Goal: Task Accomplishment & Management: Use online tool/utility

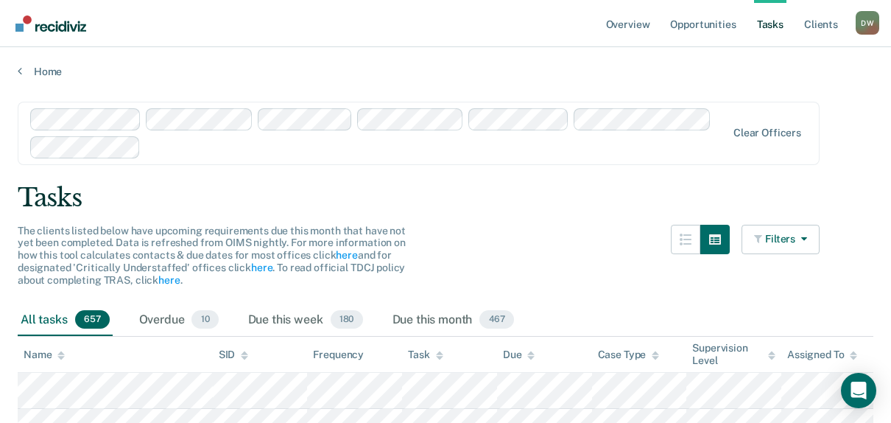
click at [769, 22] on link "Tasks" at bounding box center [770, 23] width 32 height 47
click at [767, 24] on link "Tasks" at bounding box center [770, 23] width 32 height 47
click at [204, 325] on span "10" at bounding box center [205, 319] width 27 height 19
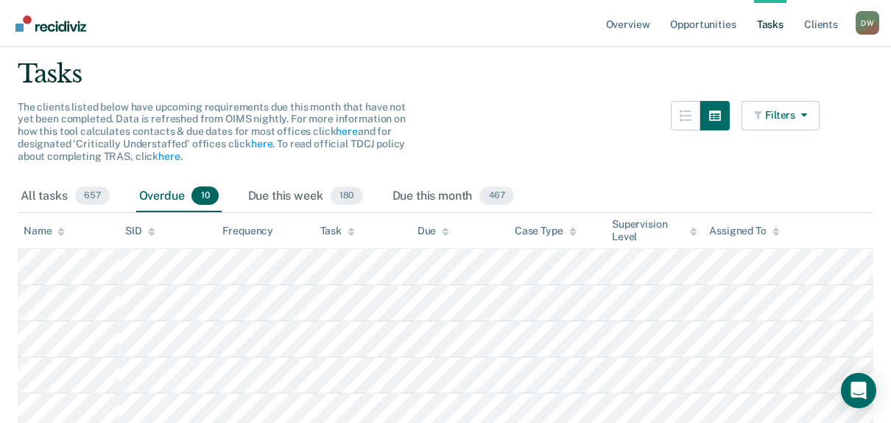
scroll to position [147, 0]
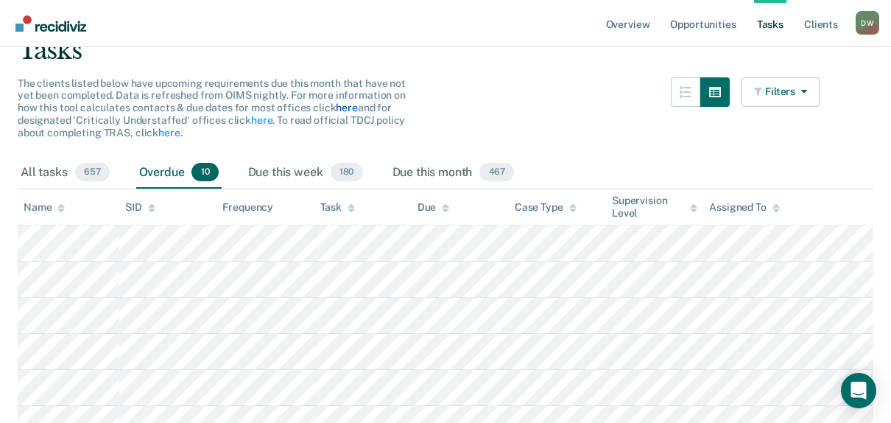
click at [344, 108] on link "here" at bounding box center [346, 108] width 21 height 12
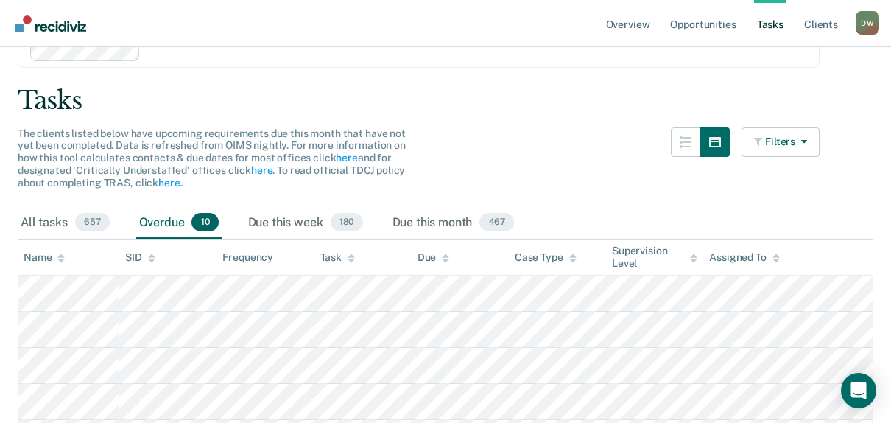
scroll to position [74, 0]
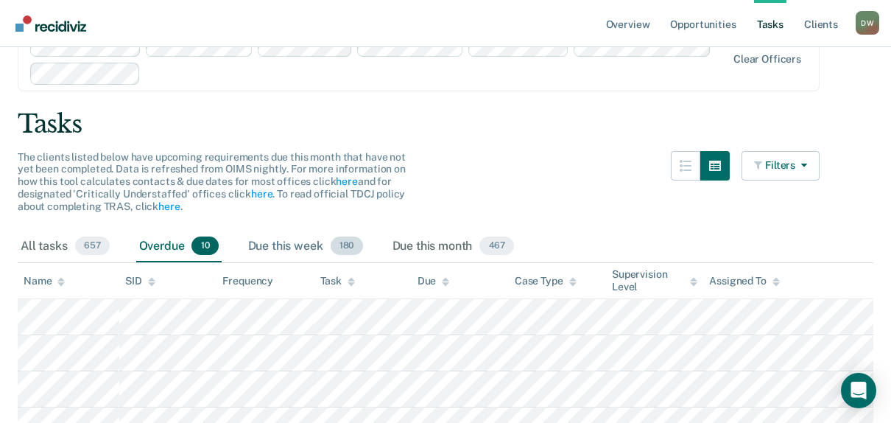
click at [348, 246] on span "180" at bounding box center [347, 246] width 32 height 19
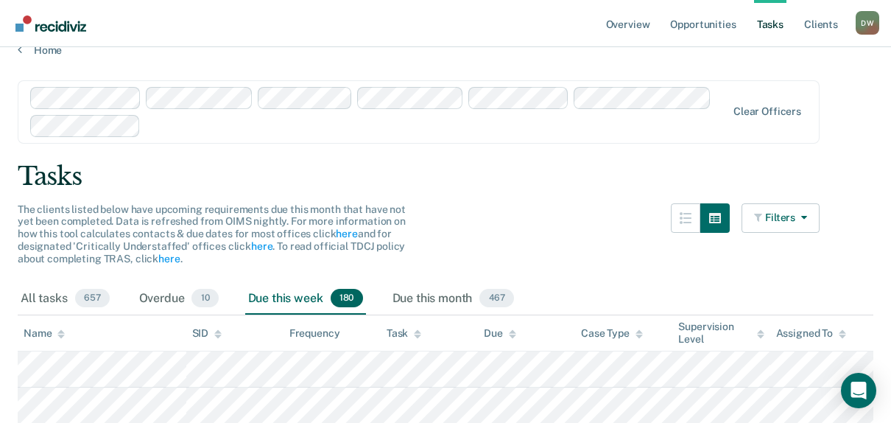
scroll to position [0, 0]
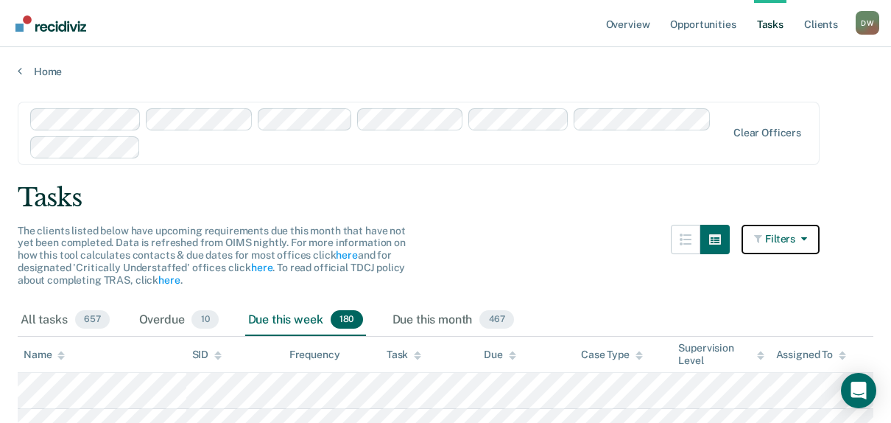
click at [820, 239] on button "Filters" at bounding box center [781, 239] width 78 height 29
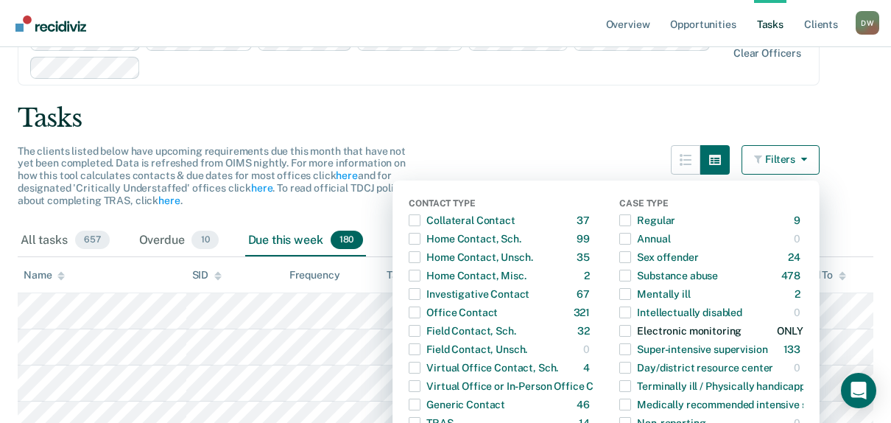
scroll to position [74, 0]
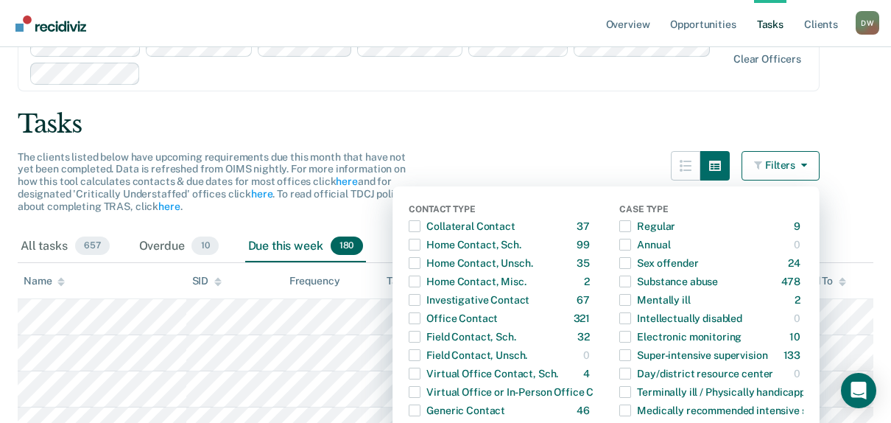
click at [235, 212] on div "The clients listed below have upcoming requirements due this month that have no…" at bounding box center [419, 191] width 802 height 80
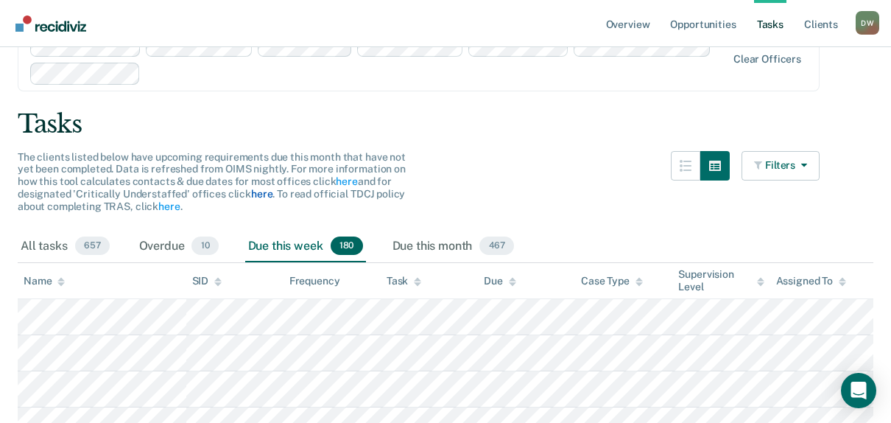
click at [257, 197] on link "here" at bounding box center [261, 194] width 21 height 12
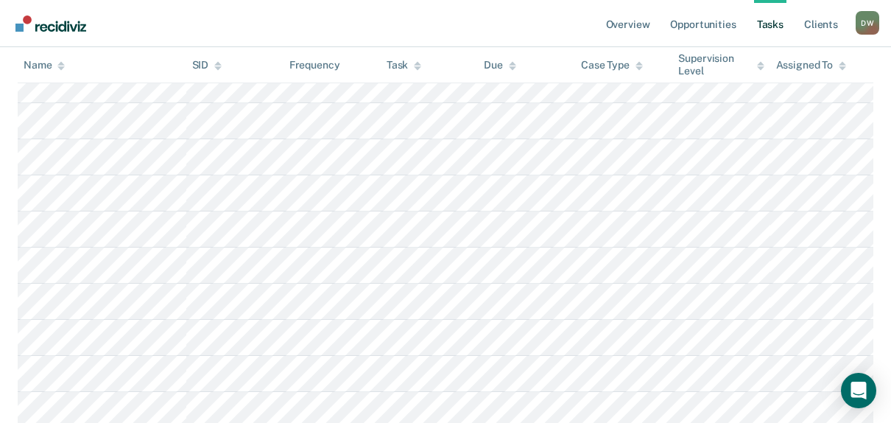
scroll to position [5157, 0]
